Goal: Transaction & Acquisition: Purchase product/service

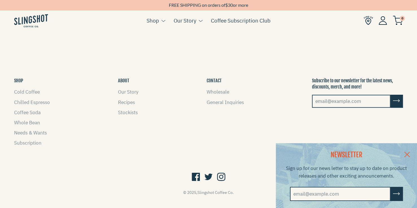
scroll to position [523, 0]
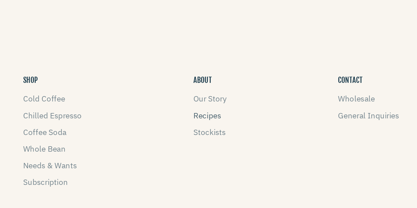
click at [131, 99] on link "Recipes" at bounding box center [126, 102] width 17 height 6
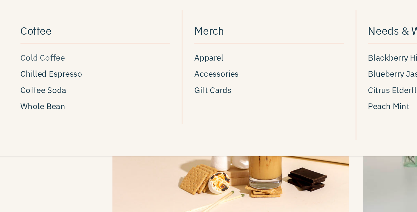
click at [21, 69] on span "Cold Coffee" at bounding box center [27, 68] width 26 height 8
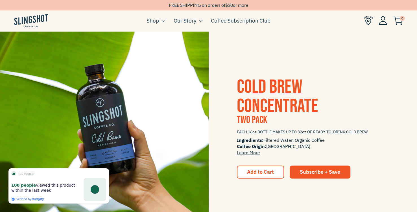
scroll to position [736, 0]
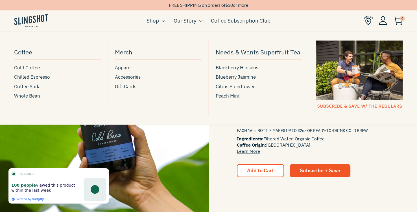
click at [157, 21] on link "Shop" at bounding box center [153, 20] width 12 height 8
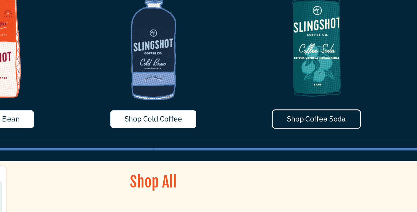
click at [307, 140] on span "Shop Coffee Soda" at bounding box center [319, 137] width 40 height 6
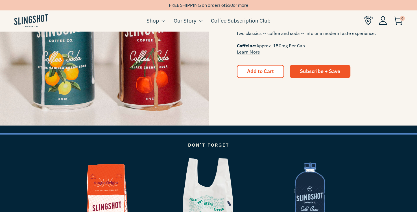
scroll to position [975, 0]
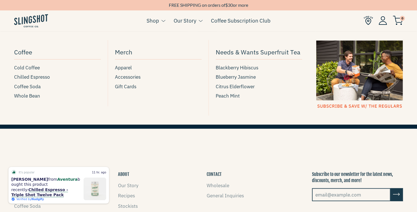
click at [160, 20] on button at bounding box center [162, 20] width 6 height 7
click at [38, 78] on span "Chilled Espresso" at bounding box center [32, 77] width 36 height 8
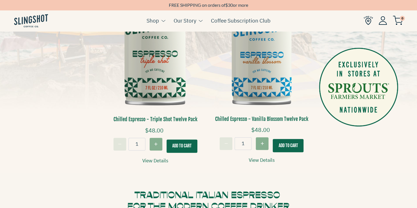
scroll to position [175, 0]
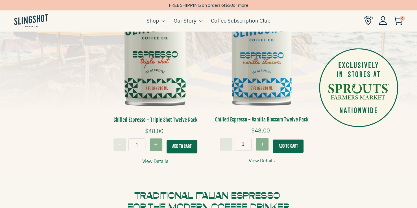
click at [164, 74] on img at bounding box center [156, 45] width 98 height 148
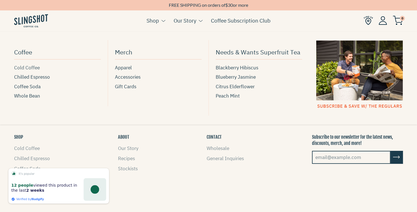
click at [33, 68] on span "Cold Coffee" at bounding box center [27, 68] width 26 height 8
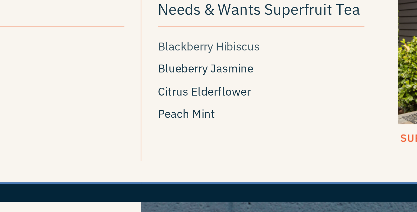
click at [244, 69] on span "Blackberry Hibiscus" at bounding box center [237, 68] width 43 height 8
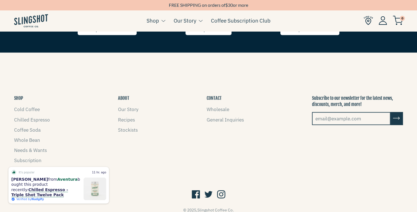
scroll to position [1084, 0]
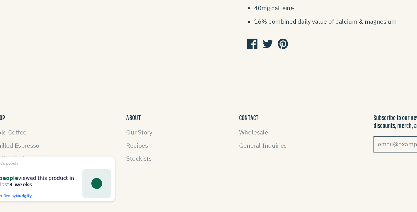
scroll to position [341, 0]
